Goal: Communication & Community: Answer question/provide support

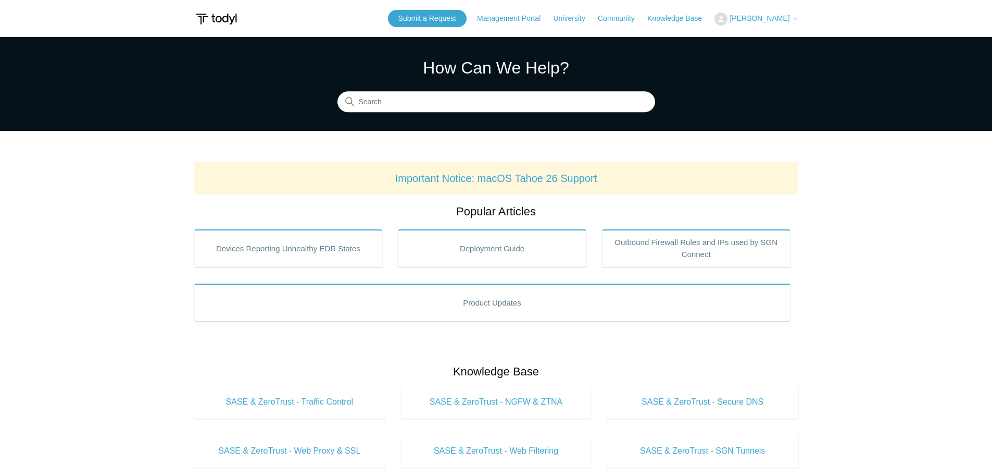
click at [772, 18] on span "[PERSON_NAME]" at bounding box center [760, 18] width 60 height 8
click at [769, 42] on link "My Support Requests" at bounding box center [766, 41] width 102 height 18
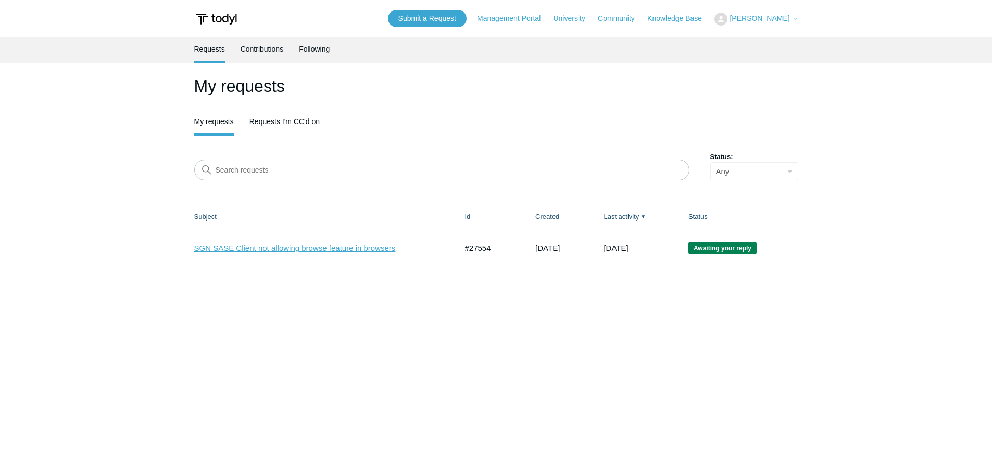
click at [292, 250] on link "SGN SASE Client not allowing browse feature in browsers" at bounding box center [317, 248] width 247 height 12
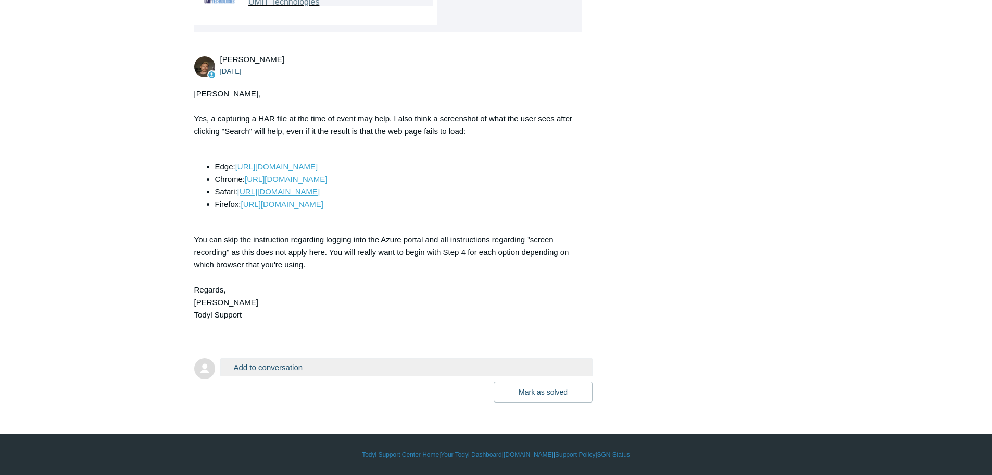
scroll to position [3174, 0]
click at [268, 370] on button "Add to conversation" at bounding box center [406, 367] width 373 height 18
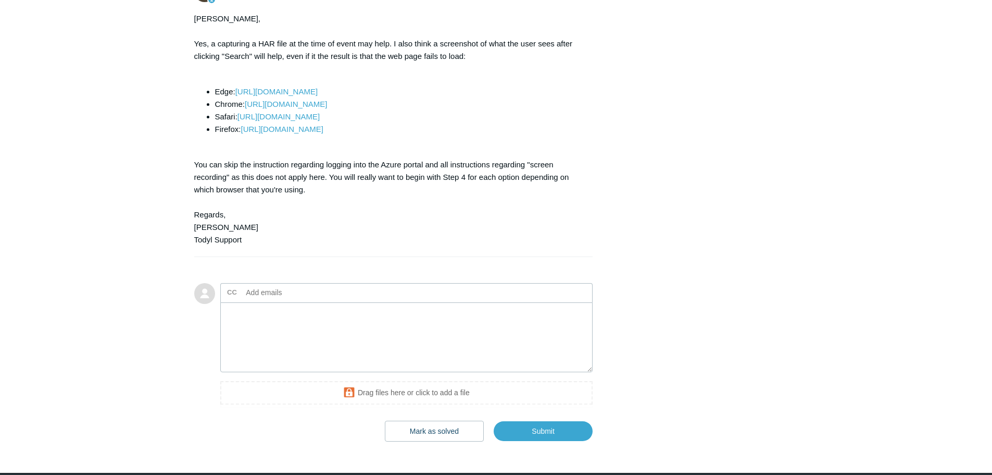
click at [266, 300] on input "text" at bounding box center [298, 292] width 112 height 16
type input "Hi Andy,"
drag, startPoint x: 280, startPoint y: 369, endPoint x: 179, endPoint y: 360, distance: 102.0
click at [255, 372] on textarea "Add your reply" at bounding box center [406, 337] width 373 height 70
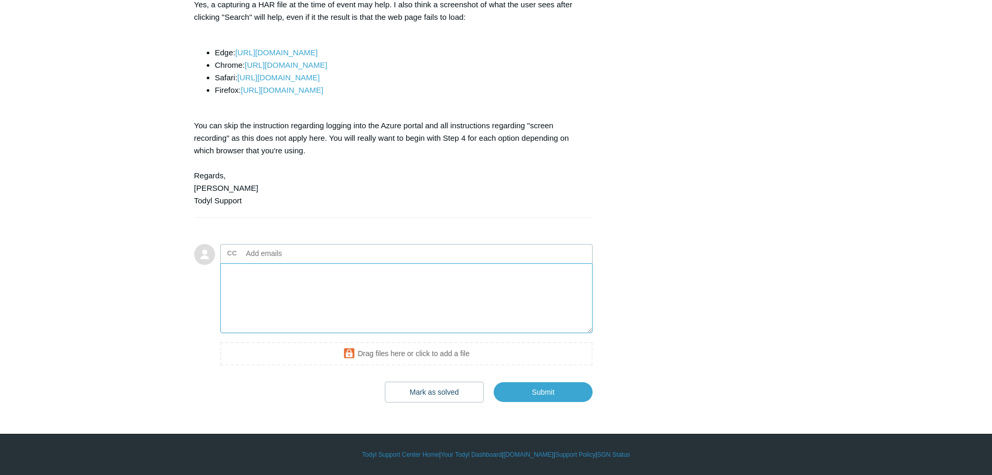
scroll to position [3278, 0]
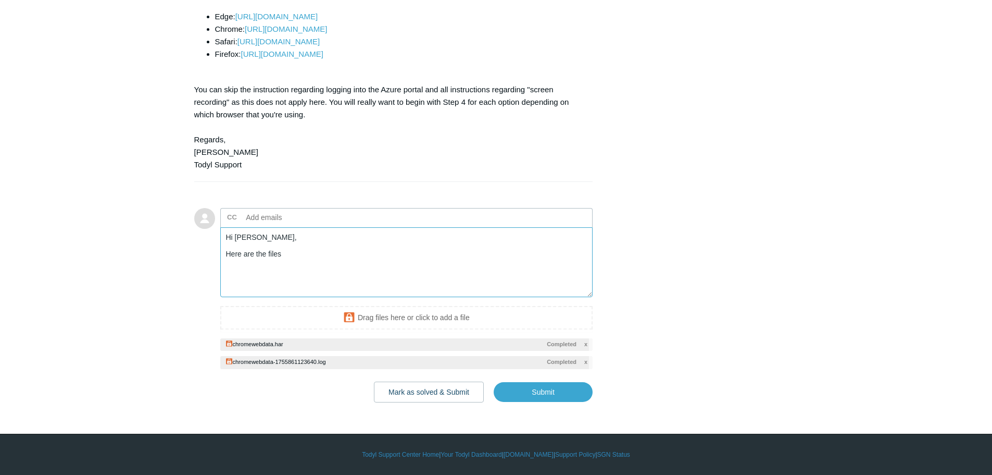
click at [306, 297] on textarea "Hi Andy, Here are the files" at bounding box center [406, 262] width 373 height 70
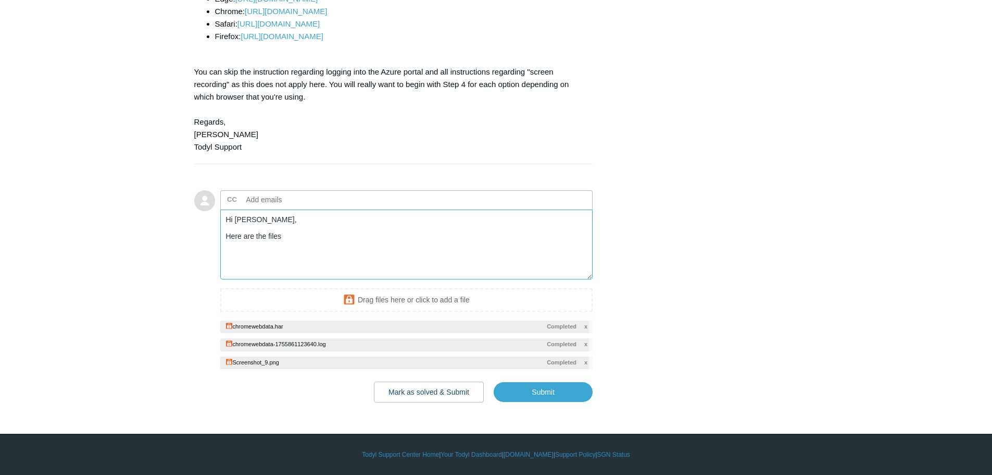
click at [298, 280] on textarea "Hi Andy, Here are the files" at bounding box center [406, 244] width 373 height 70
click at [295, 280] on textarea "Hi Andy, Here are the files" at bounding box center [406, 244] width 373 height 70
drag, startPoint x: 312, startPoint y: 300, endPoint x: 298, endPoint y: 298, distance: 13.6
click at [298, 280] on textarea "Hi Andy, Here are the files you requested. Please let me know if there is anyth…" at bounding box center [406, 244] width 373 height 70
drag, startPoint x: 283, startPoint y: 299, endPoint x: 292, endPoint y: 301, distance: 9.5
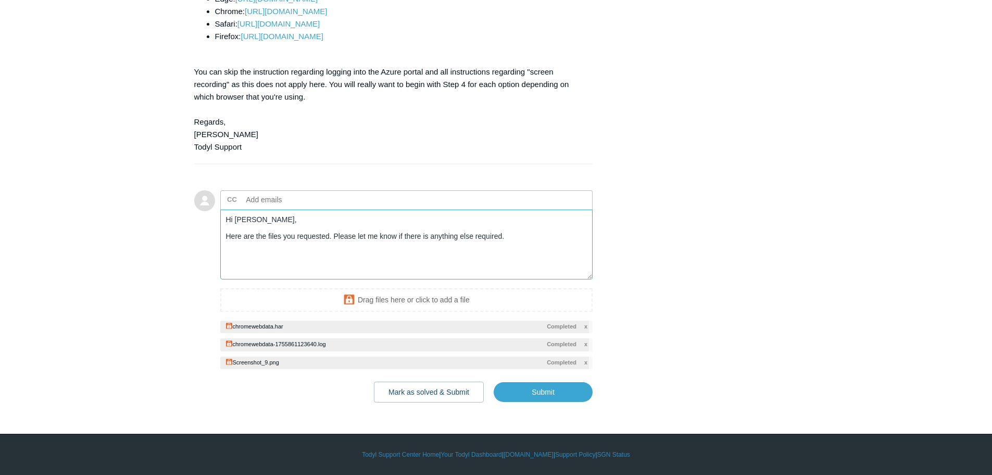
click at [283, 280] on textarea "Hi Andy, Here are the files you requested. Please let me know if there is anyth…" at bounding box center [406, 244] width 373 height 70
click at [328, 280] on textarea "Hi Andy, Here are the files that you requested. Please let me know if there is …" at bounding box center [406, 244] width 373 height 70
click at [539, 393] on input "Submit" at bounding box center [543, 391] width 99 height 21
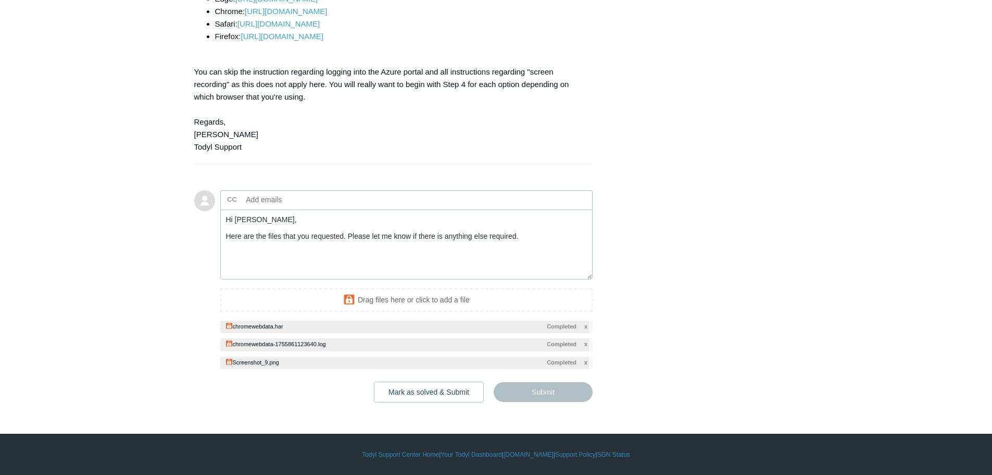
type textarea "Hi Andy, Here are the files that you requested. Please let me know if there is …"
